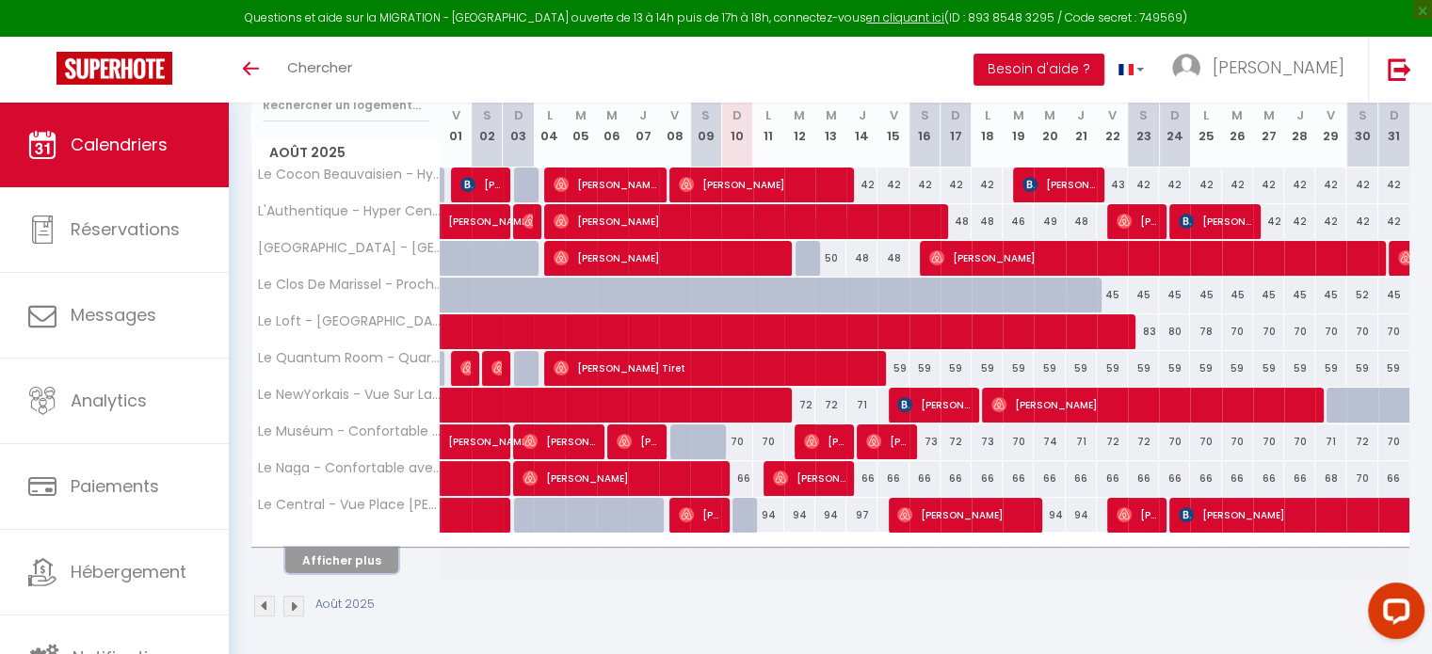
click at [337, 554] on button "Afficher plus" at bounding box center [341, 560] width 113 height 25
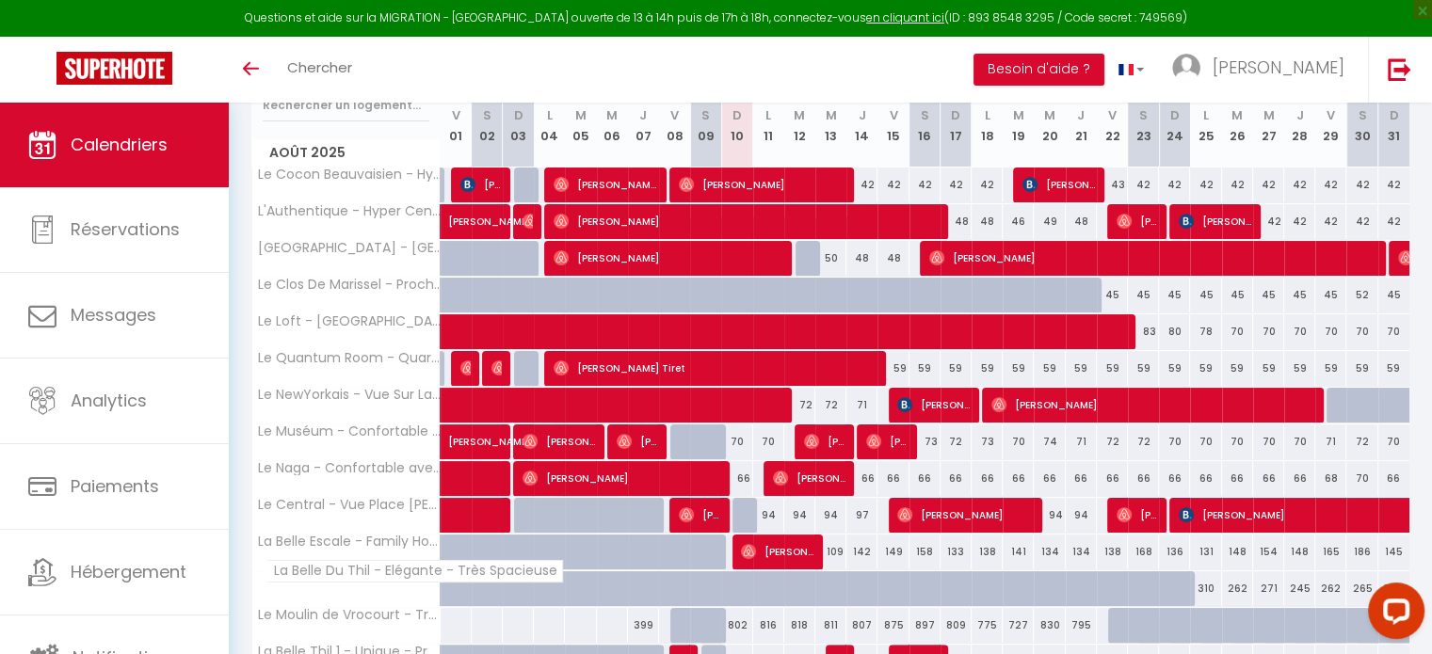
click at [356, 572] on span "La Belle Du Thil - Elégante - Très Spacieuse" at bounding box center [414, 571] width 297 height 23
click at [358, 568] on span "La Belle Du Thil - Elégante - Très Spacieuse" at bounding box center [414, 571] width 297 height 23
click at [362, 556] on th "La Belle Escale - Family Home - Tillé" at bounding box center [346, 553] width 188 height 36
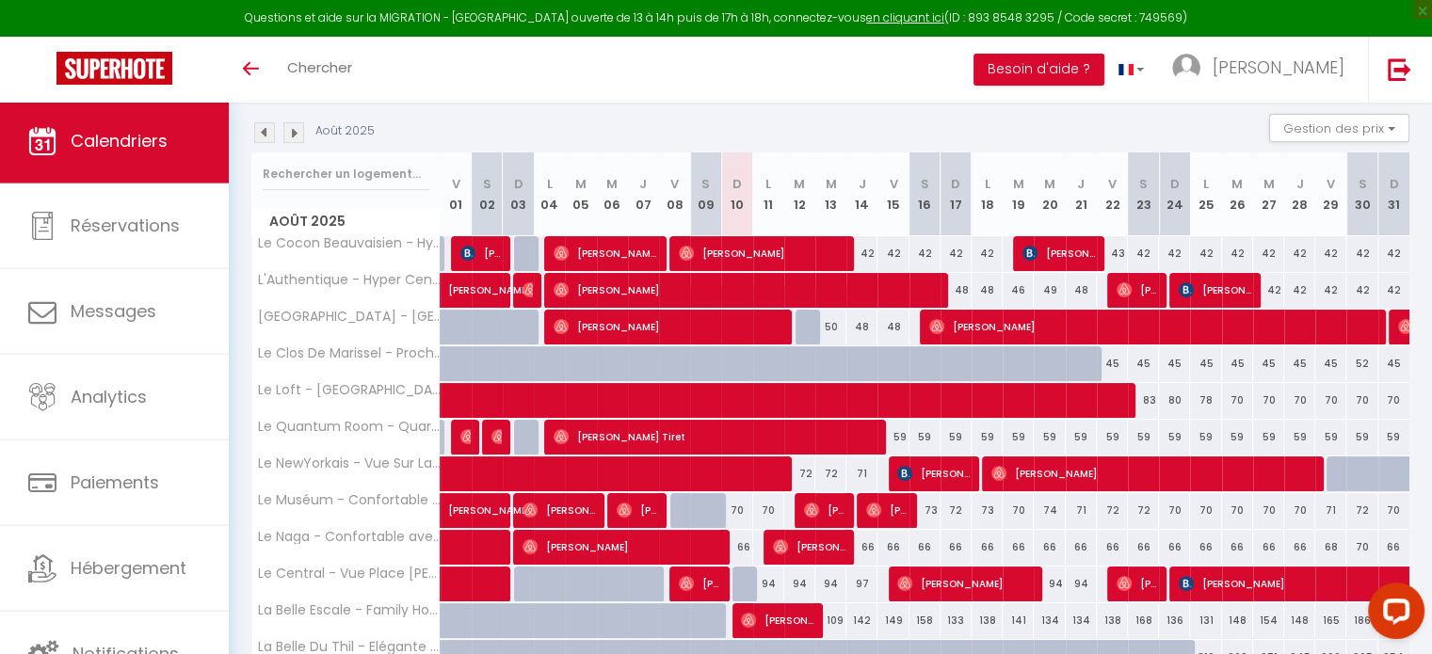
scroll to position [189, 0]
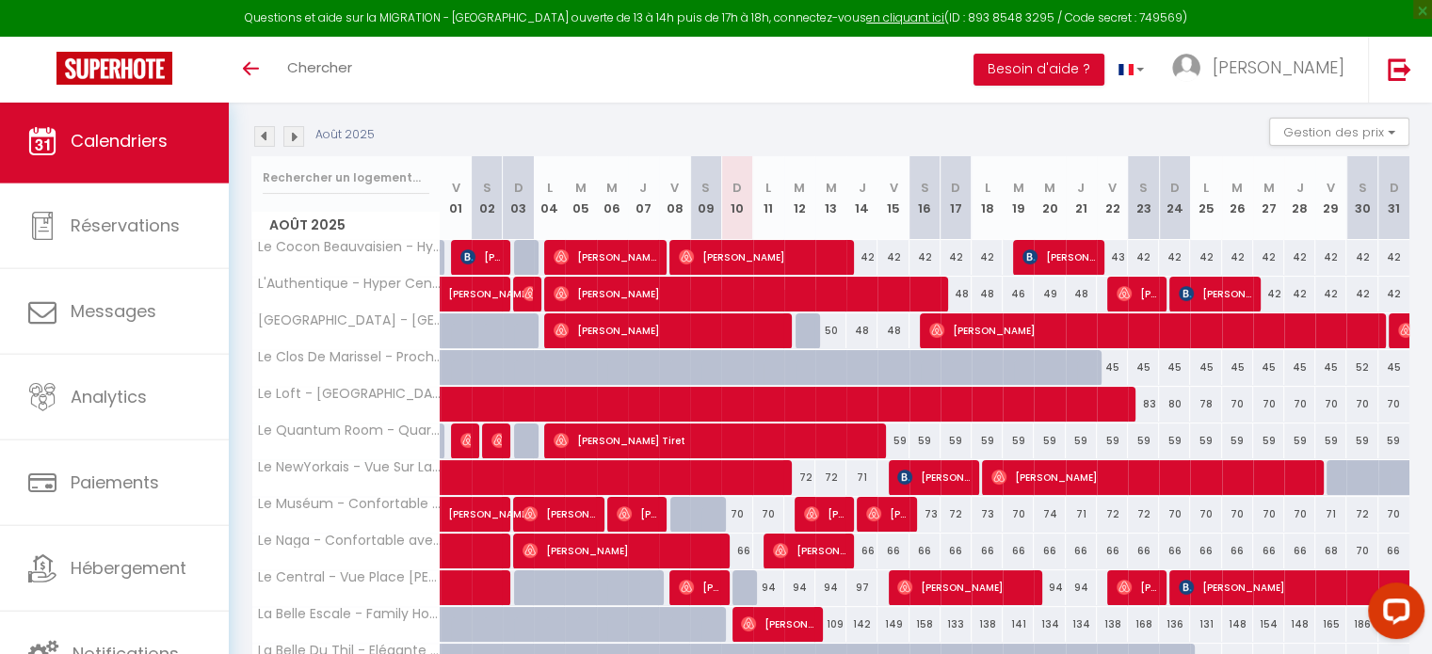
click at [298, 141] on img at bounding box center [293, 136] width 21 height 21
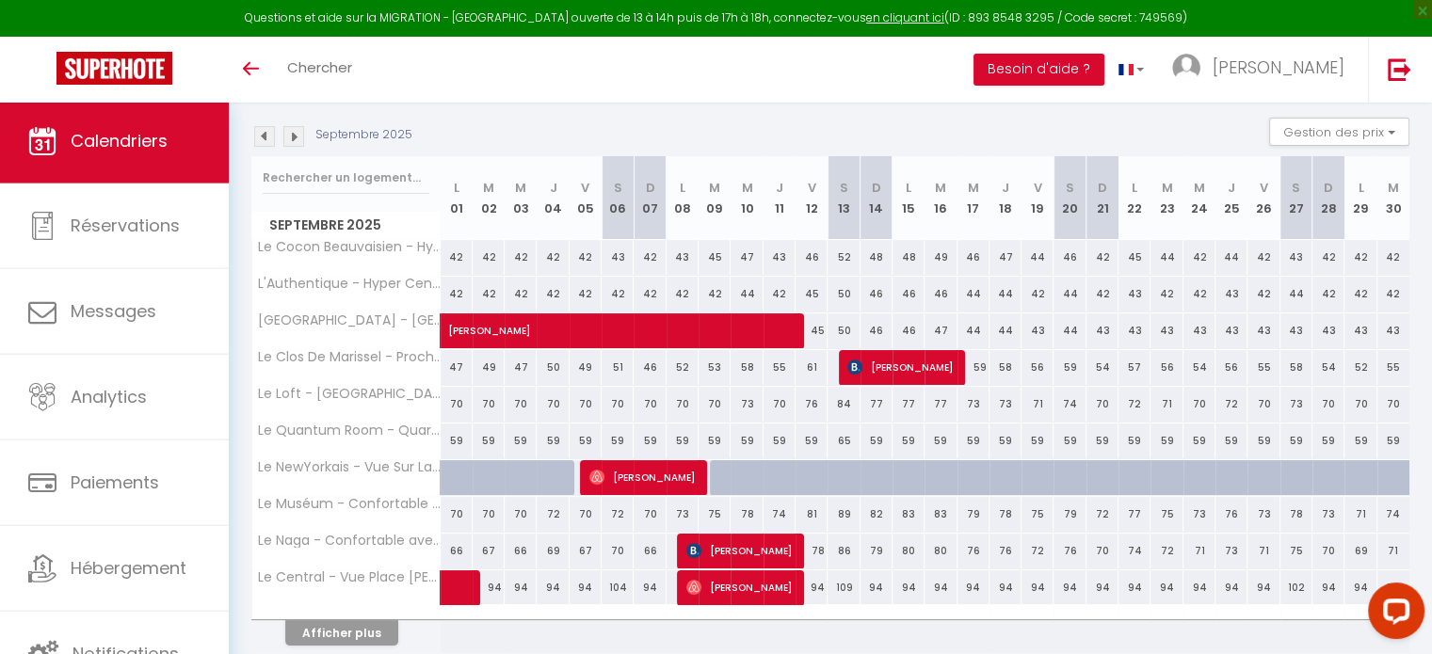
scroll to position [262, 0]
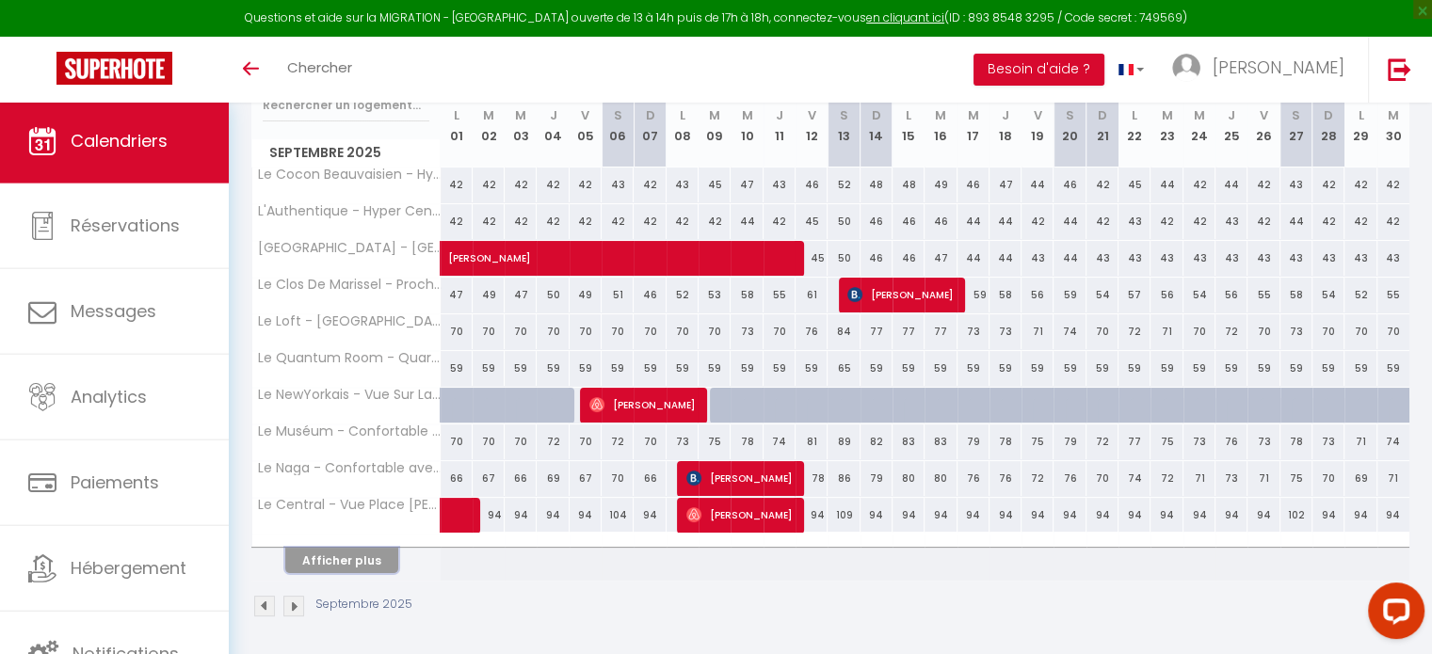
click at [386, 560] on button "Afficher plus" at bounding box center [341, 560] width 113 height 25
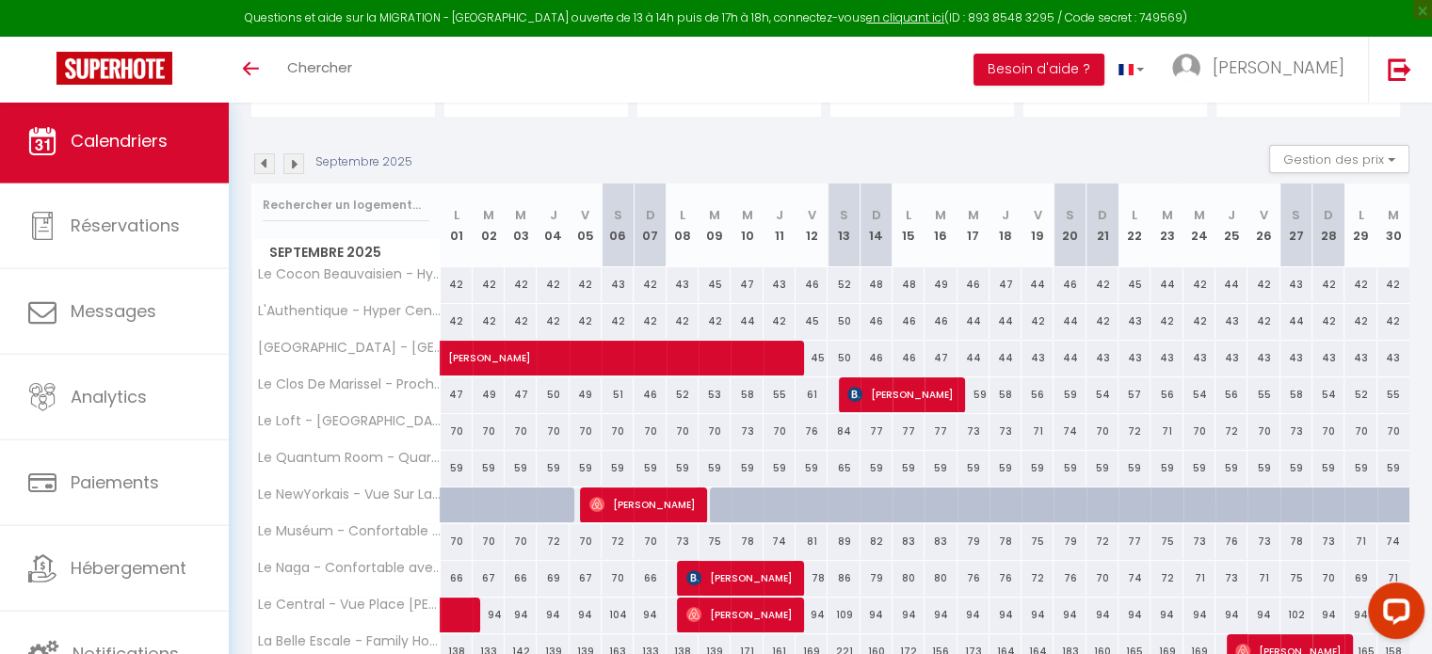
scroll to position [160, 0]
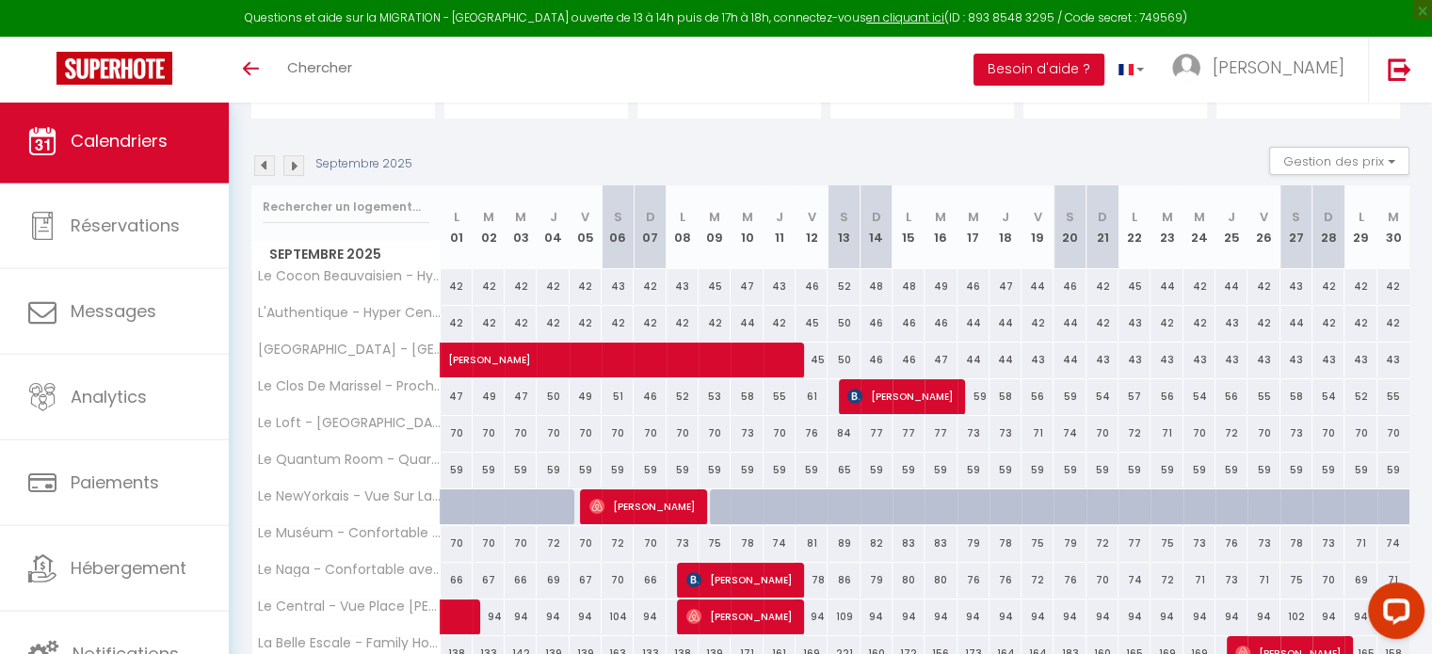
click at [261, 163] on img at bounding box center [264, 165] width 21 height 21
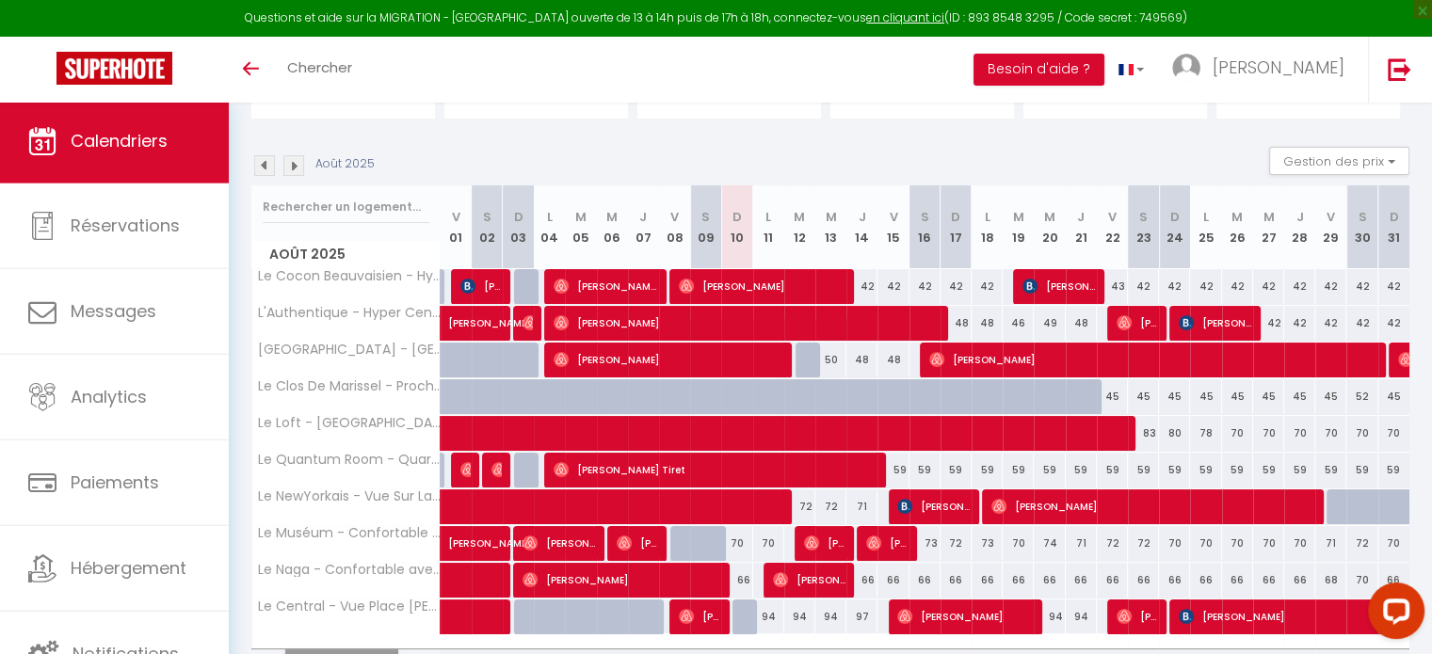
scroll to position [262, 0]
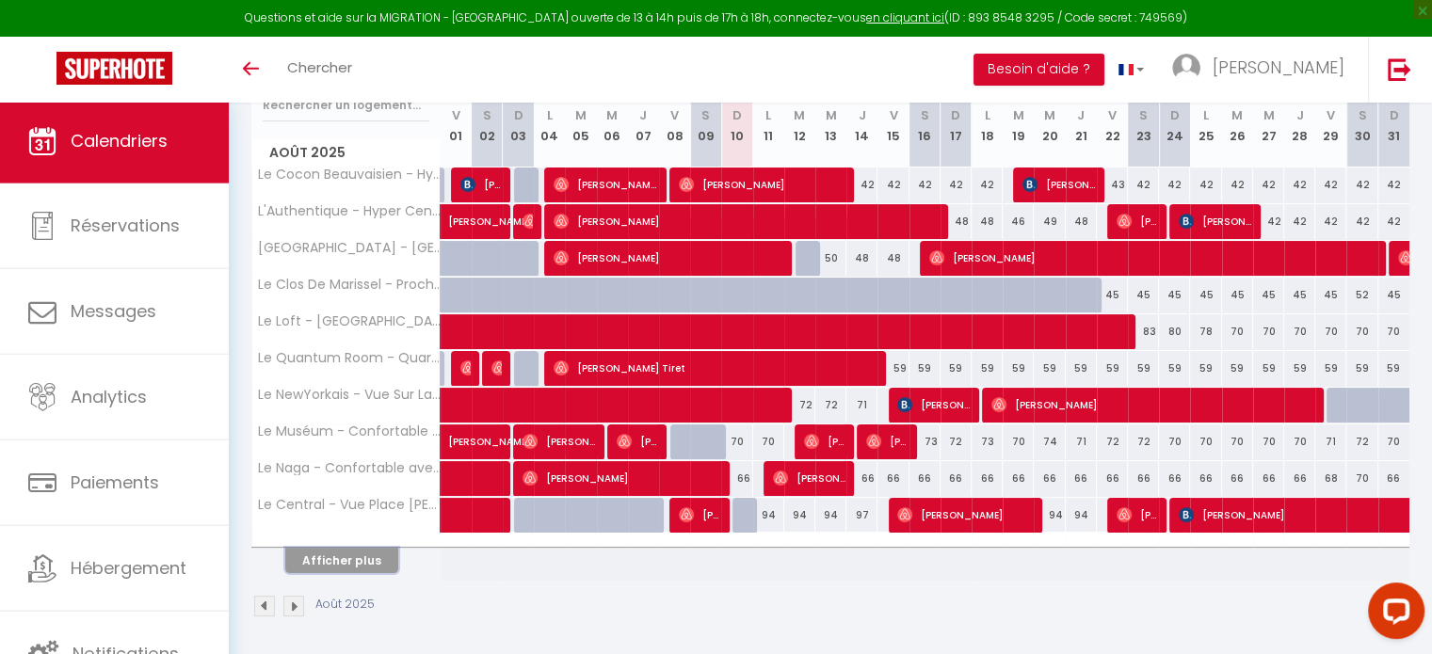
click at [344, 560] on button "Afficher plus" at bounding box center [341, 560] width 113 height 25
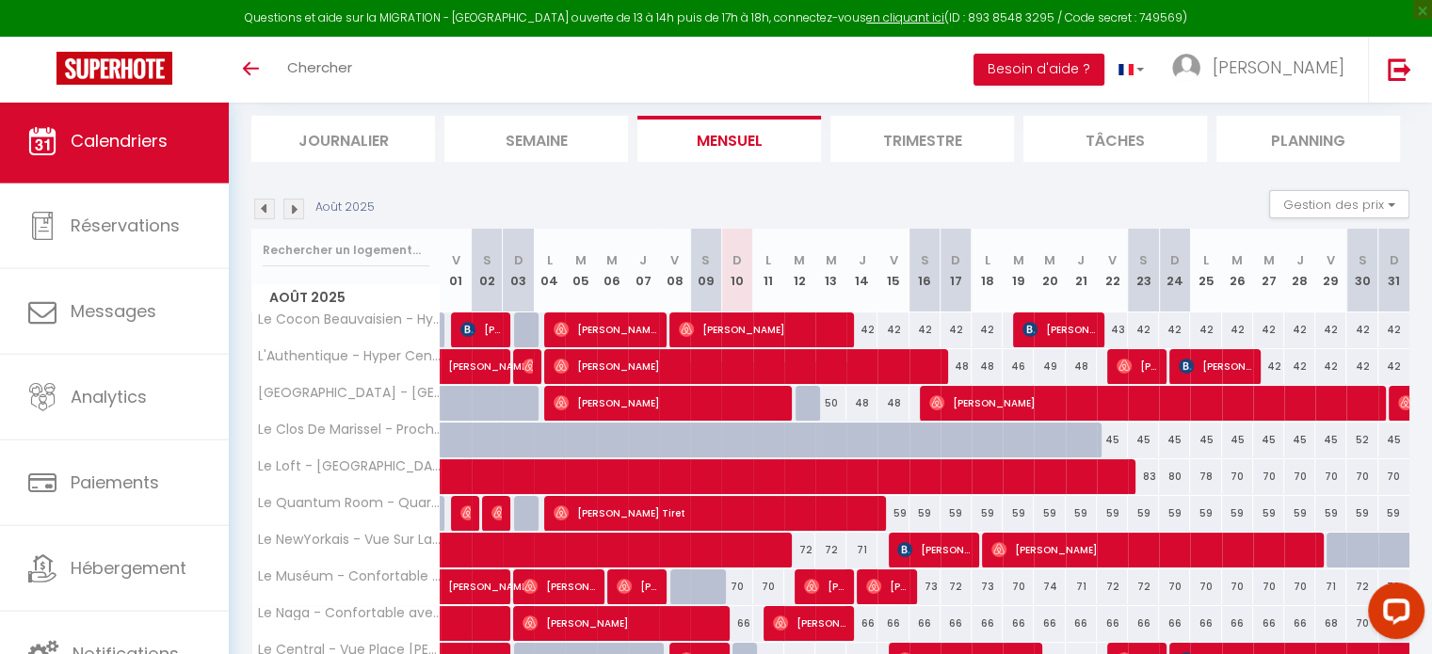
scroll to position [114, 0]
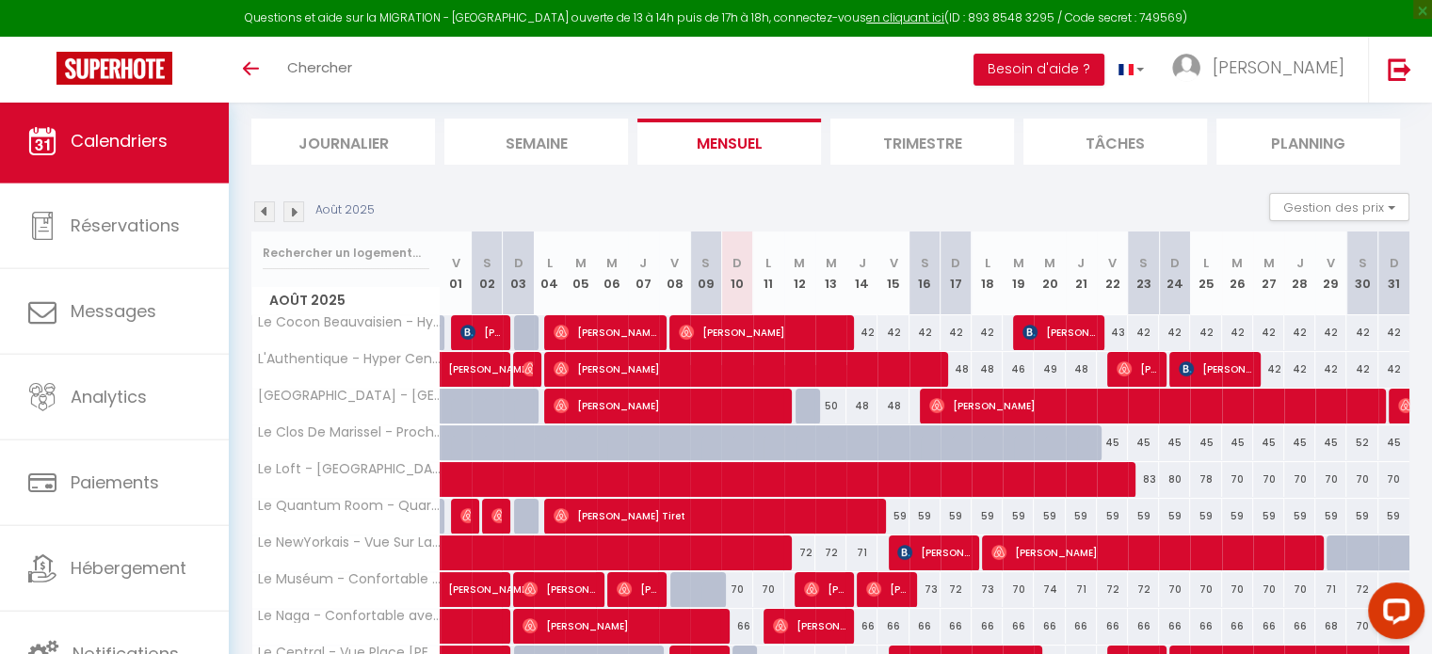
click at [292, 204] on img at bounding box center [293, 211] width 21 height 21
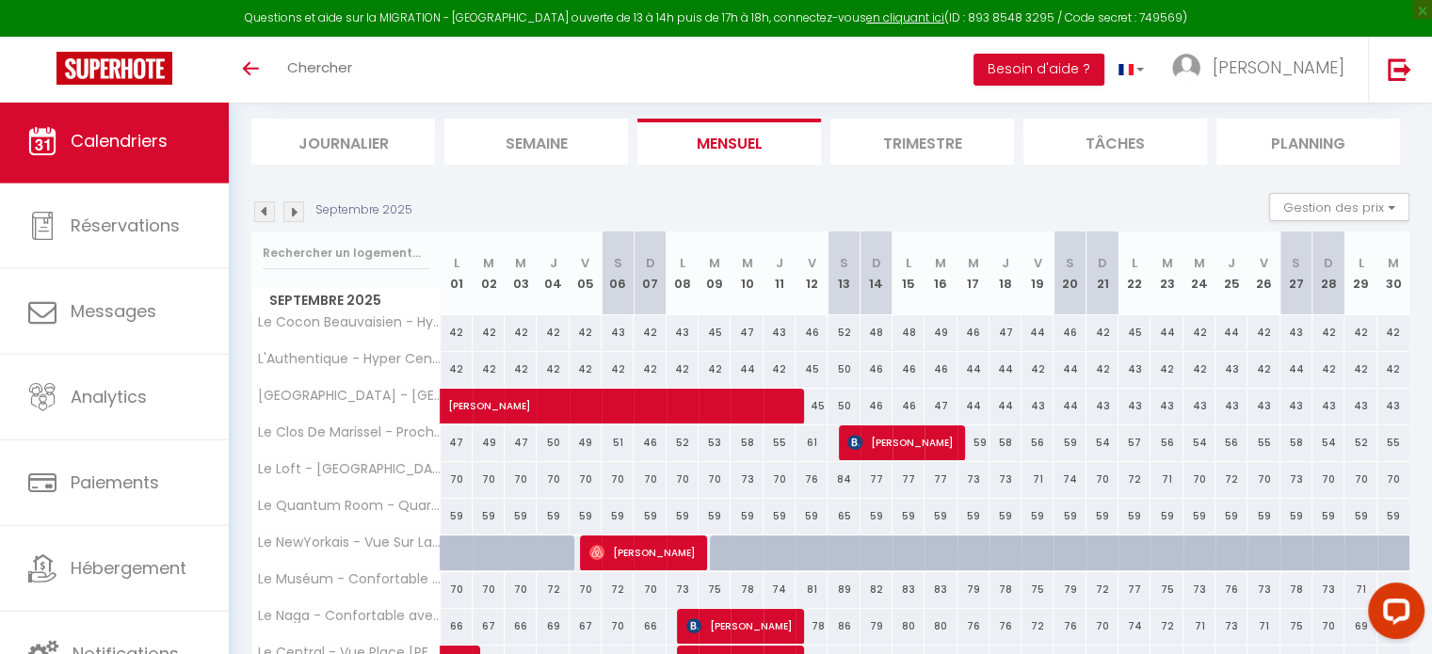
scroll to position [262, 0]
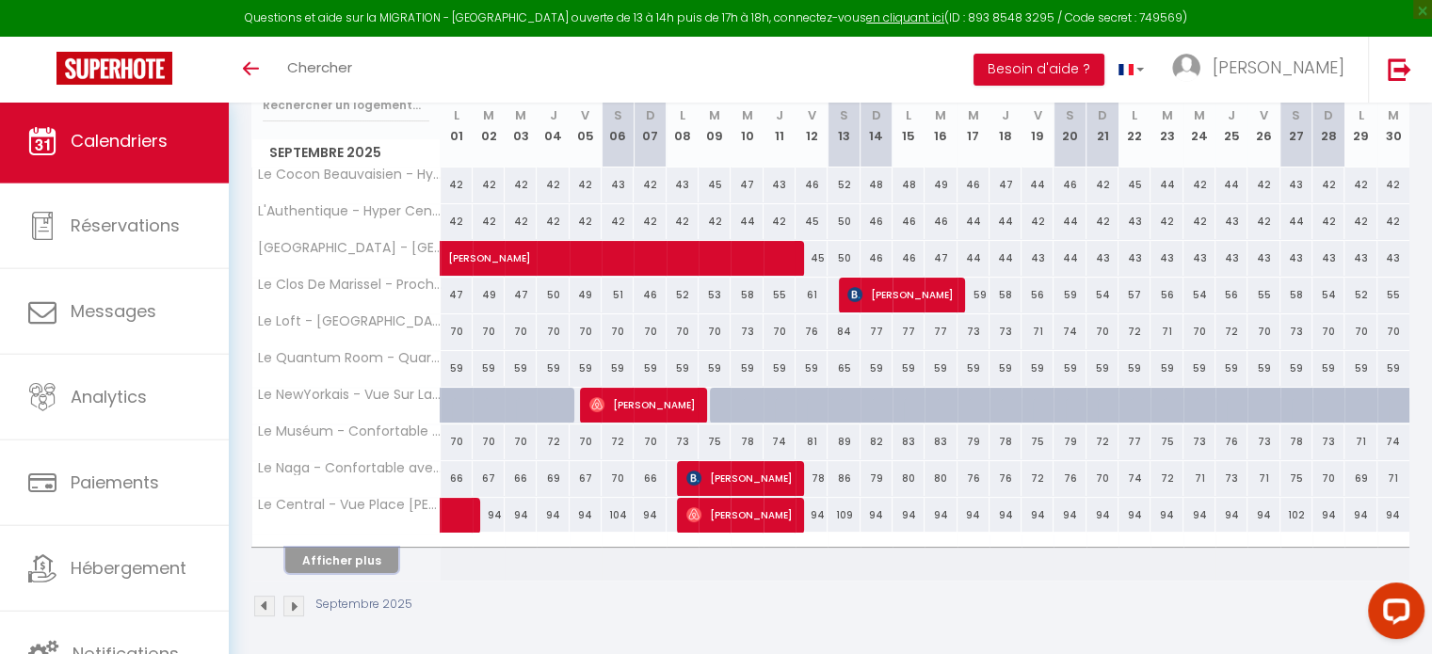
click at [343, 565] on button "Afficher plus" at bounding box center [341, 560] width 113 height 25
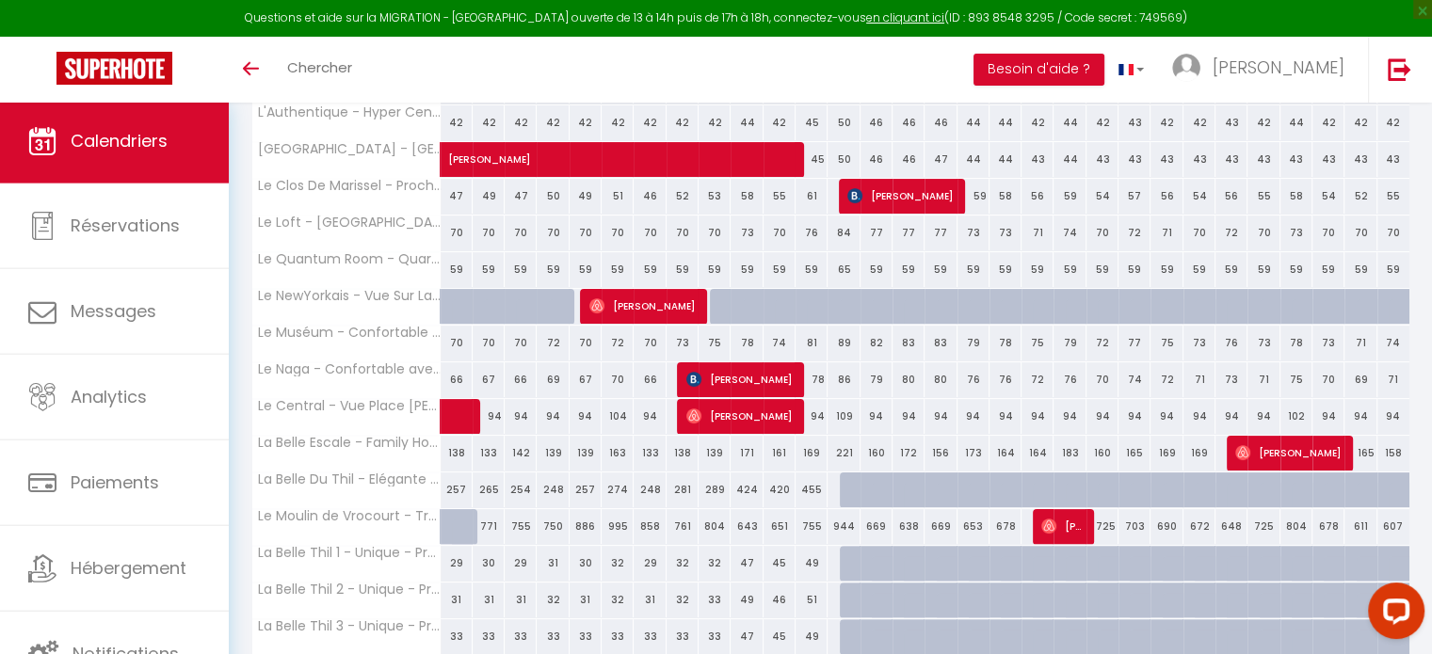
scroll to position [364, 0]
